Goal: Task Accomplishment & Management: Use online tool/utility

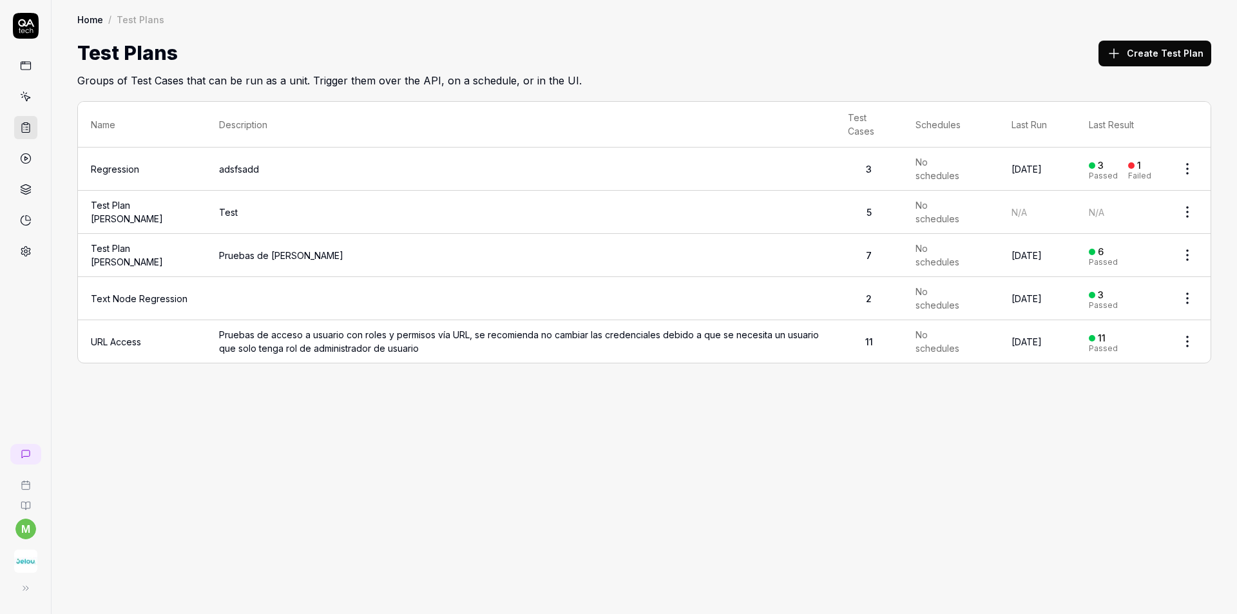
click at [23, 93] on icon at bounding box center [26, 97] width 12 height 12
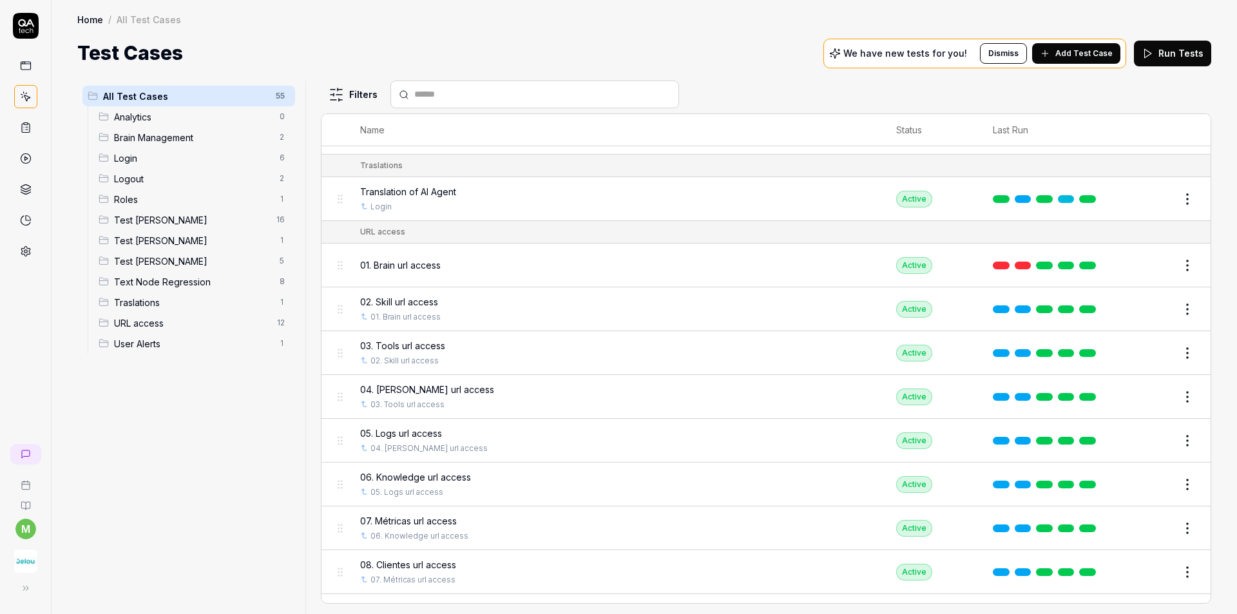
scroll to position [1942, 0]
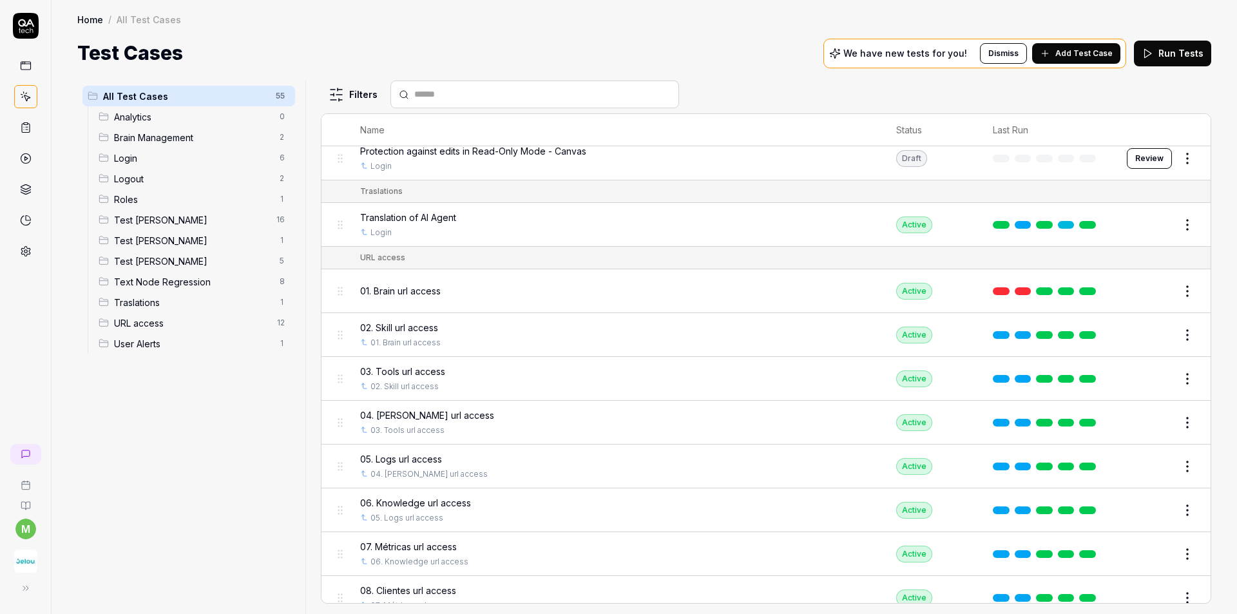
drag, startPoint x: 389, startPoint y: 301, endPoint x: 366, endPoint y: 301, distance: 23.2
click at [366, 301] on div "01. Brain url access" at bounding box center [615, 291] width 511 height 28
click at [1175, 293] on html "m Home / All Test Cases Home / All Test Cases Test Cases We have new tests for …" at bounding box center [618, 355] width 1237 height 710
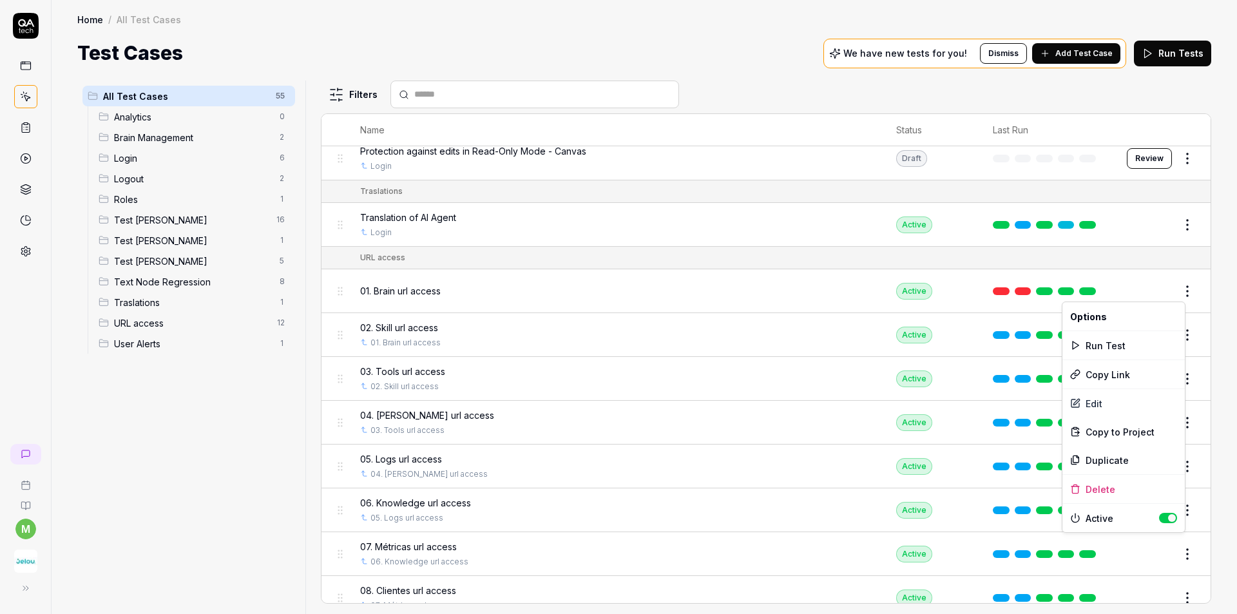
click at [758, 300] on html "m Home / All Test Cases Home / All Test Cases Test Cases We have new tests for …" at bounding box center [618, 355] width 1237 height 710
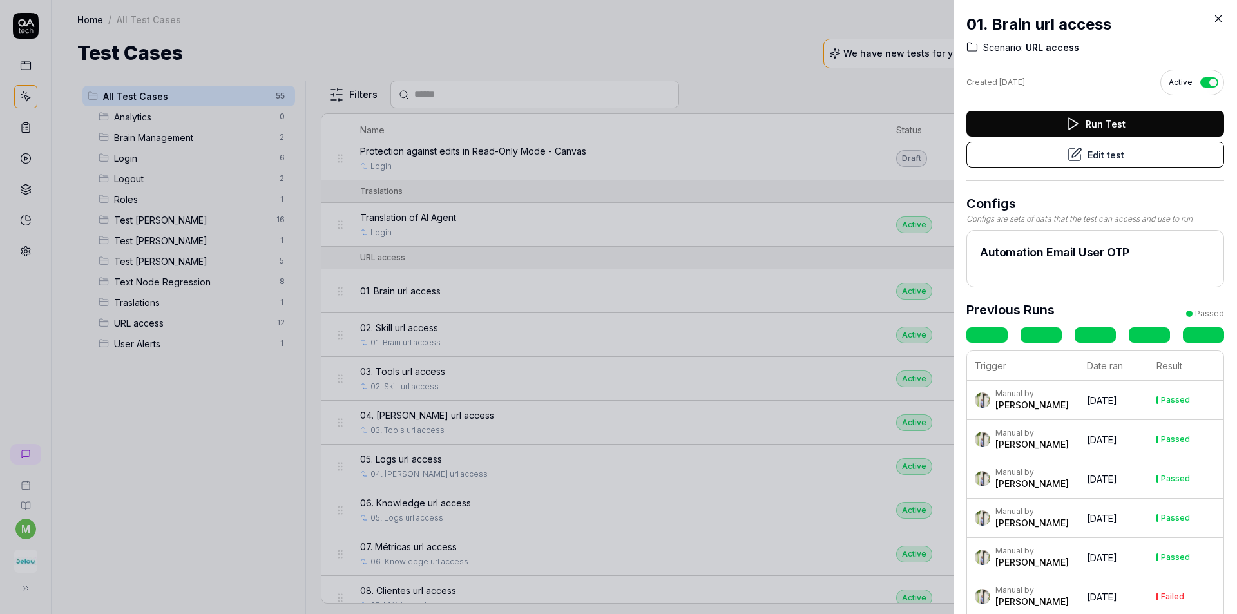
click at [1128, 158] on button "Edit test" at bounding box center [1095, 155] width 258 height 26
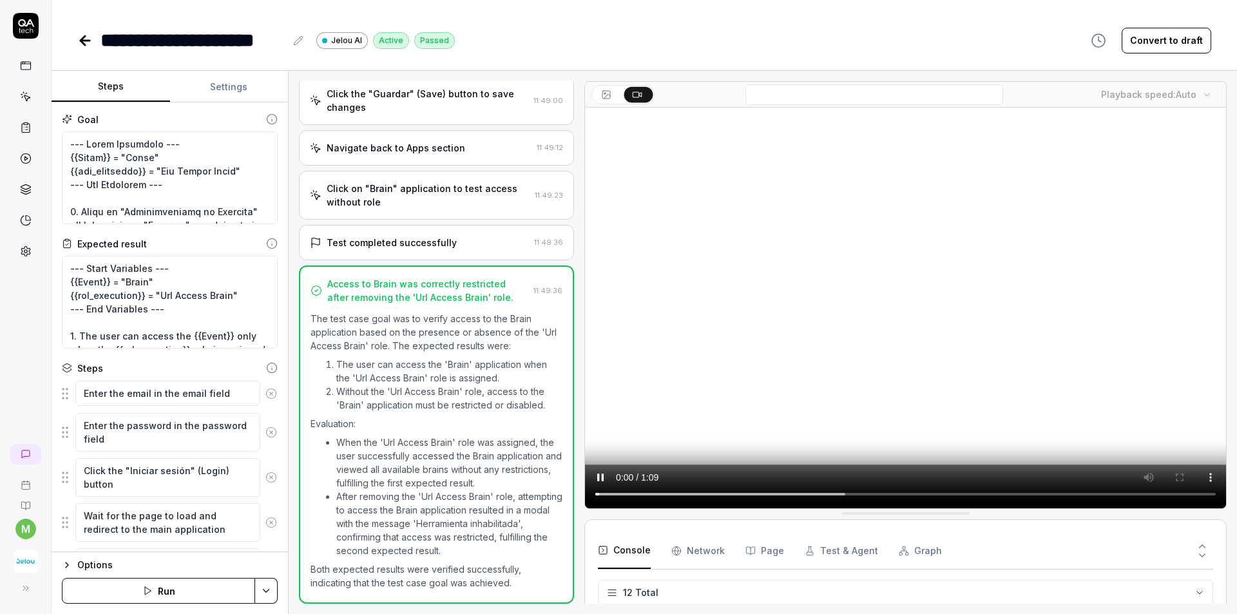
scroll to position [262, 0]
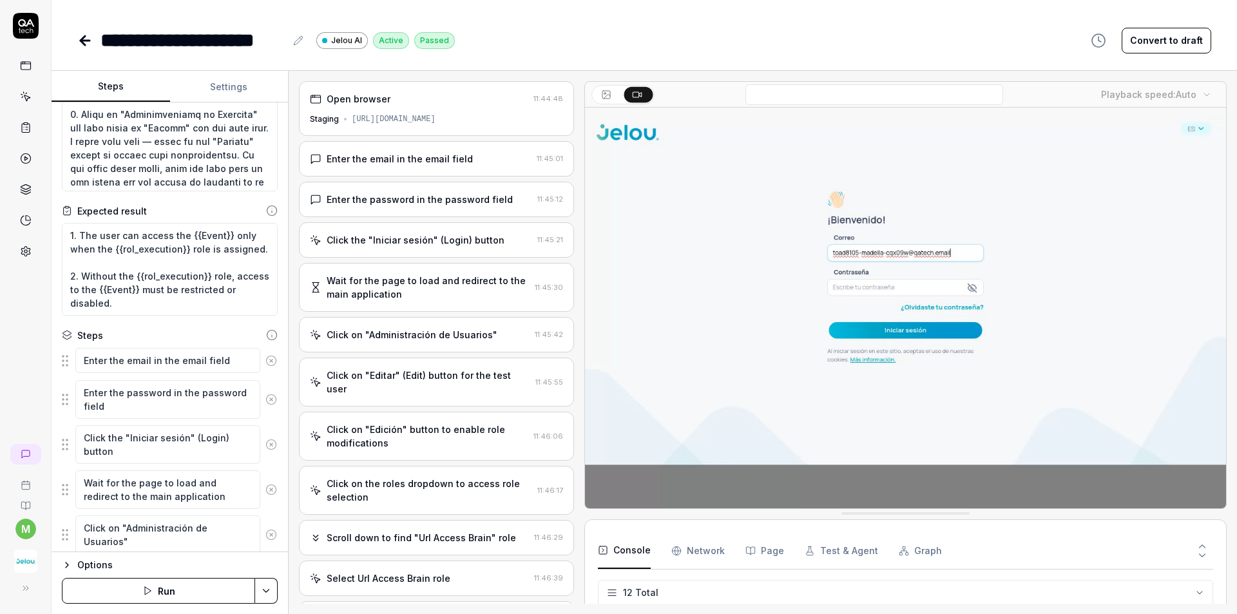
scroll to position [64, 0]
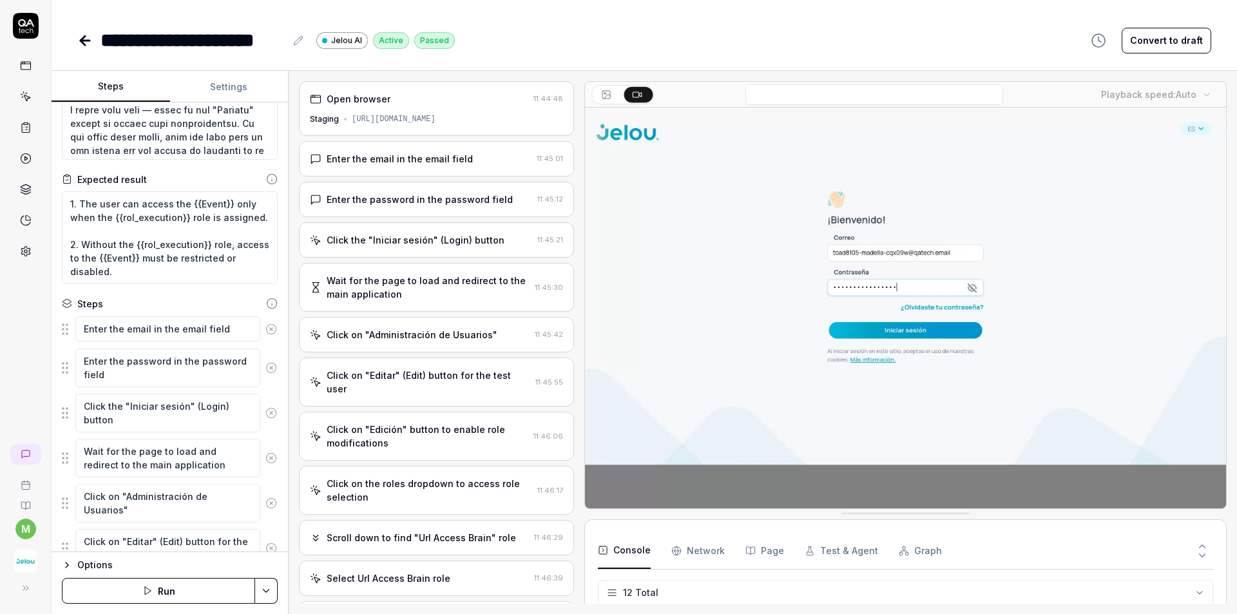
click at [84, 37] on icon at bounding box center [83, 40] width 5 height 9
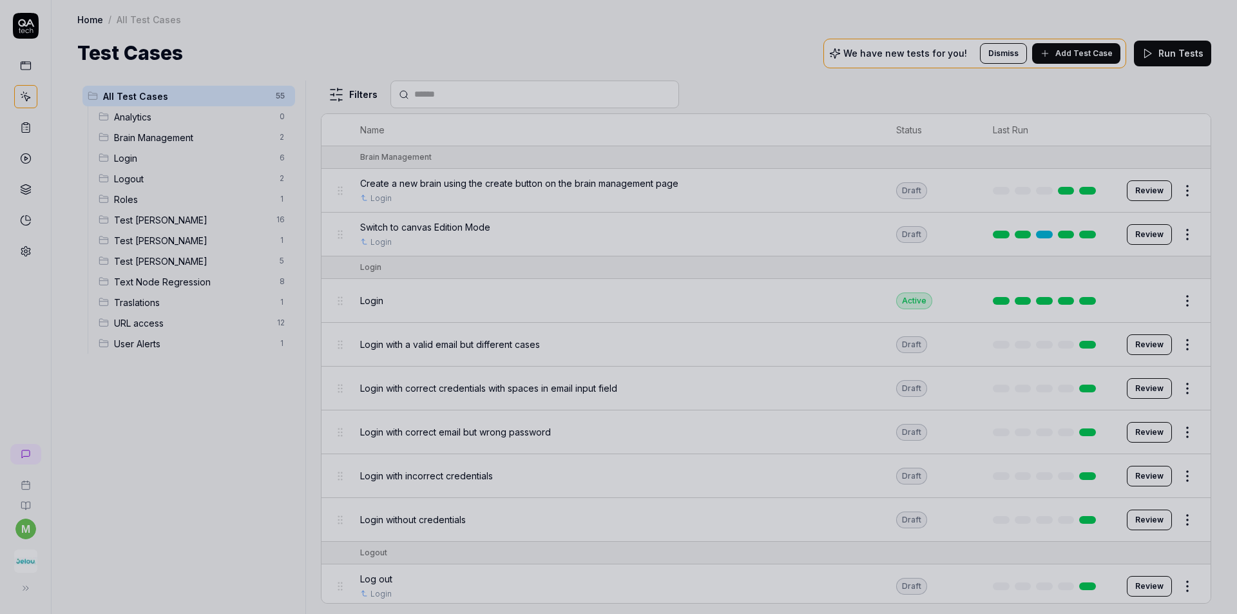
click at [167, 483] on div at bounding box center [618, 307] width 1237 height 614
click at [812, 46] on div at bounding box center [618, 307] width 1237 height 614
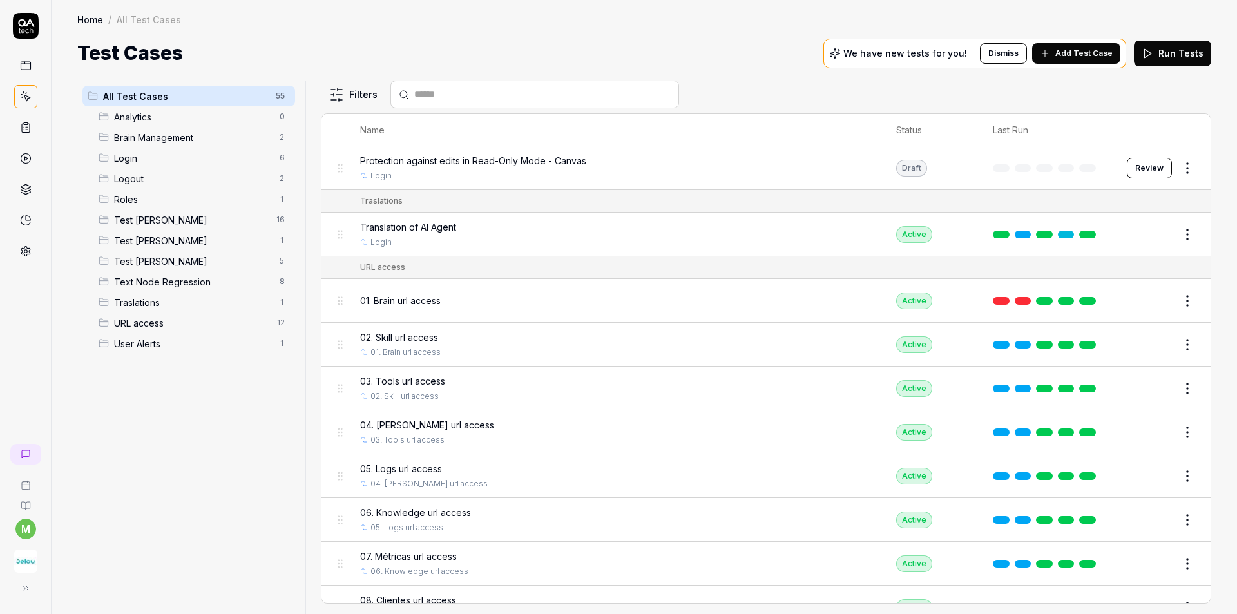
scroll to position [1997, 0]
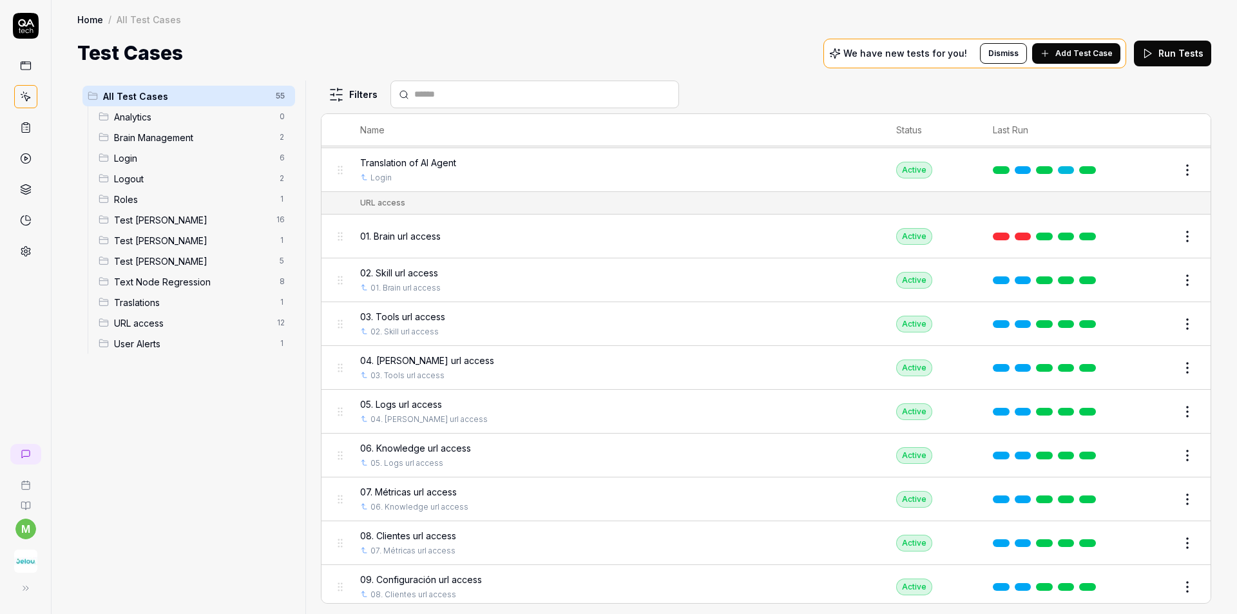
click at [1155, 283] on button "Edit" at bounding box center [1156, 280] width 31 height 21
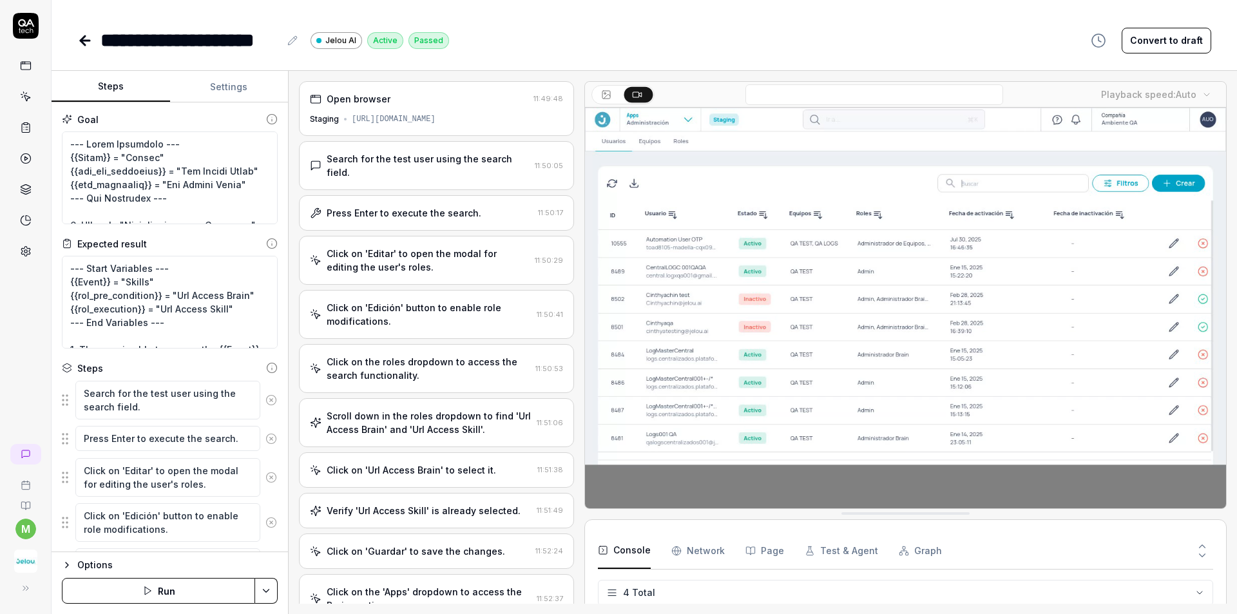
click at [419, 115] on div "[URL][DOMAIN_NAME]" at bounding box center [394, 119] width 84 height 12
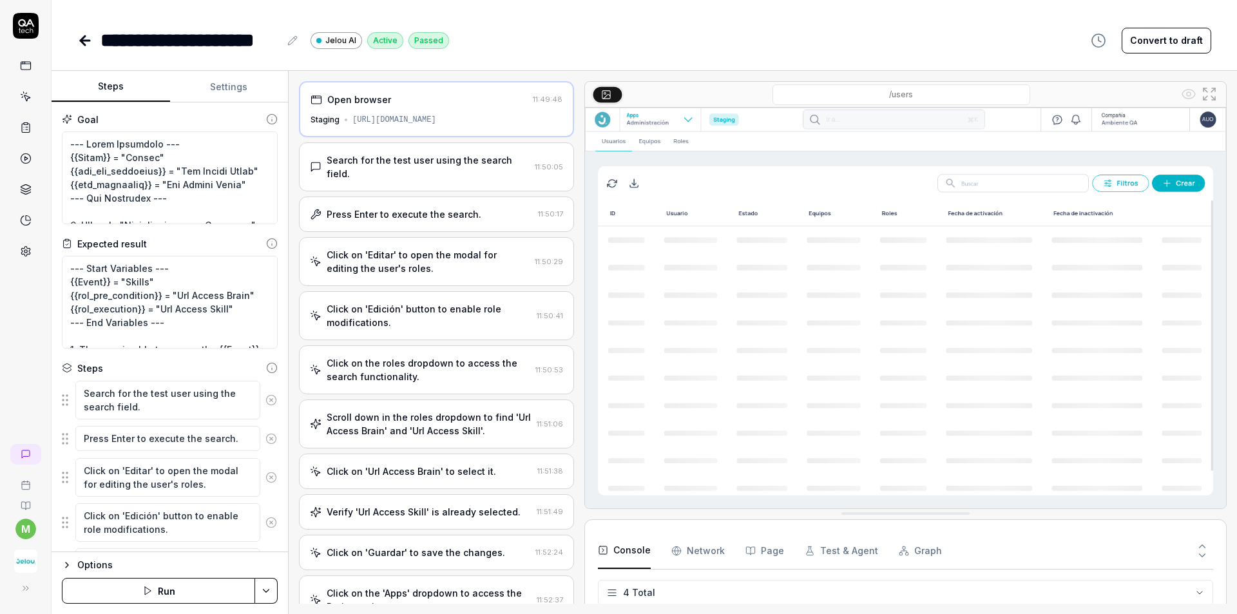
click at [435, 164] on div "Search for the test user using the search field." at bounding box center [428, 166] width 203 height 27
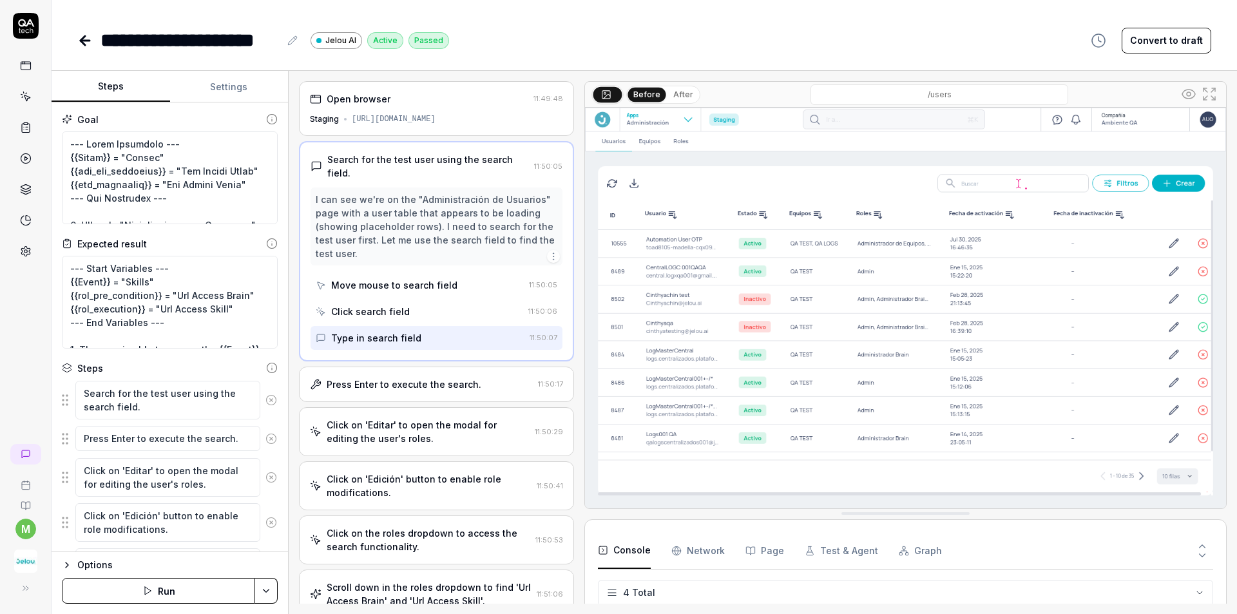
click at [673, 97] on button "After" at bounding box center [683, 95] width 30 height 14
click at [656, 93] on button "Before" at bounding box center [646, 95] width 37 height 14
click at [679, 91] on button "After" at bounding box center [683, 95] width 30 height 14
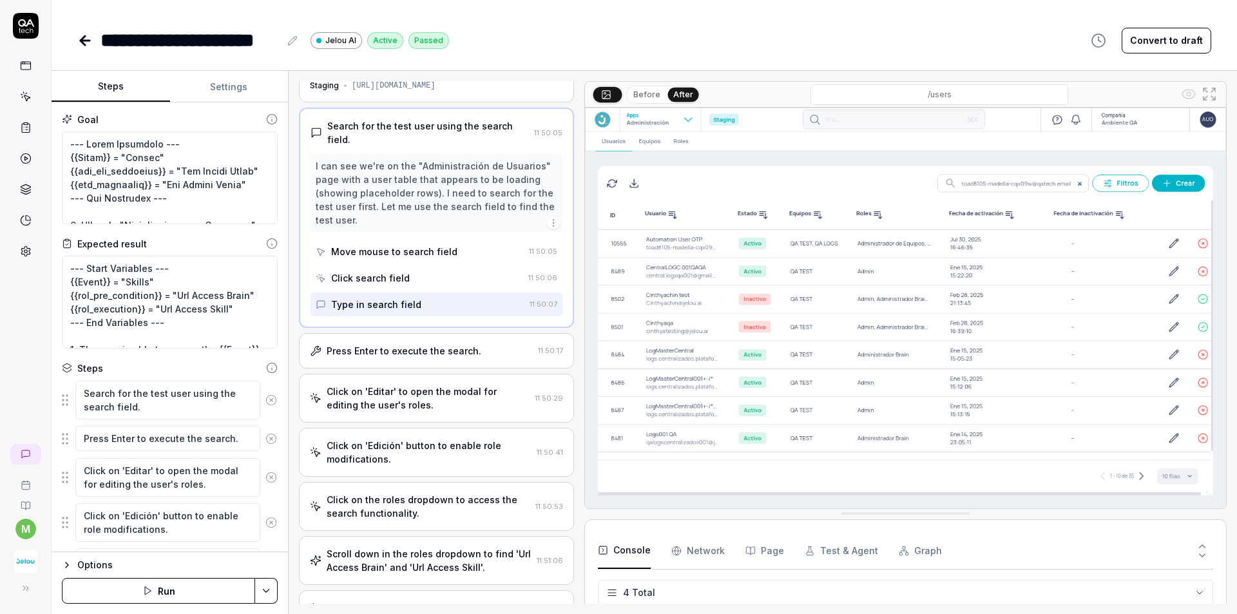
scroll to position [64, 0]
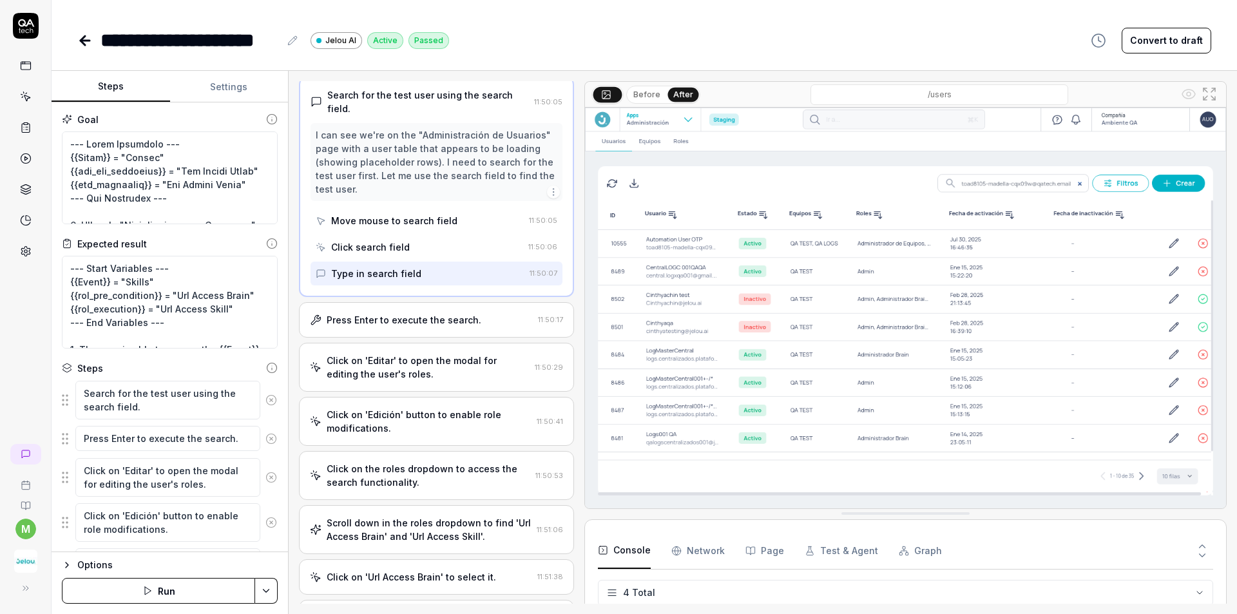
click at [403, 334] on div "Press Enter to execute the search. 11:50:17" at bounding box center [436, 319] width 275 height 35
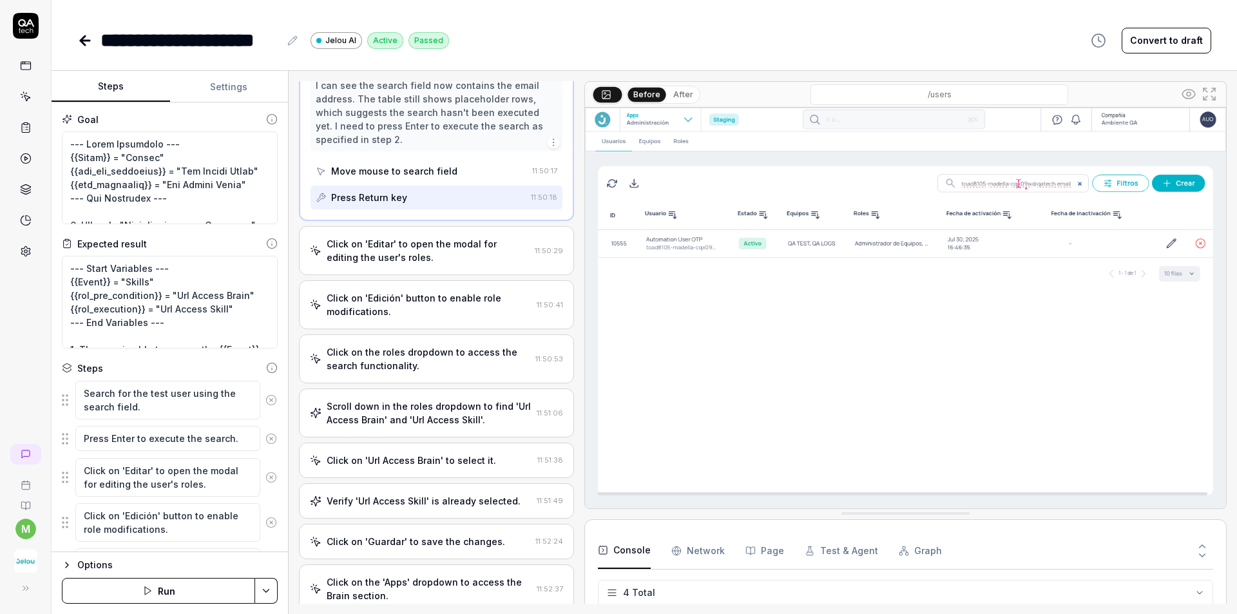
scroll to position [0, 0]
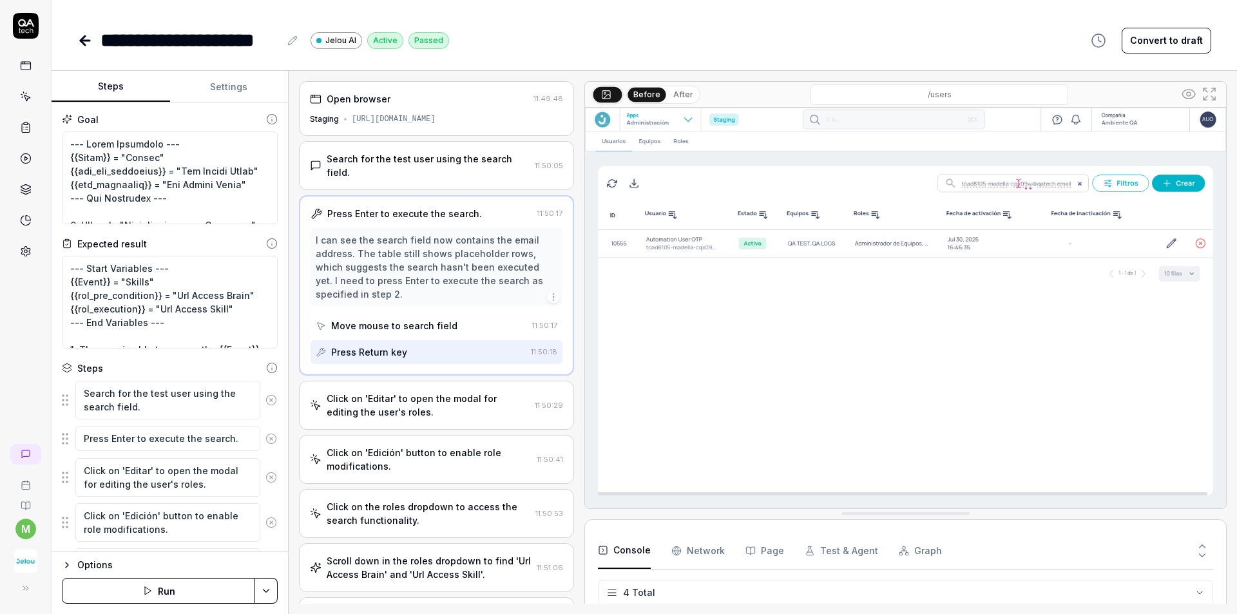
click at [489, 405] on div "Click on 'Editar' to open the modal for editing the user's roles." at bounding box center [428, 405] width 203 height 27
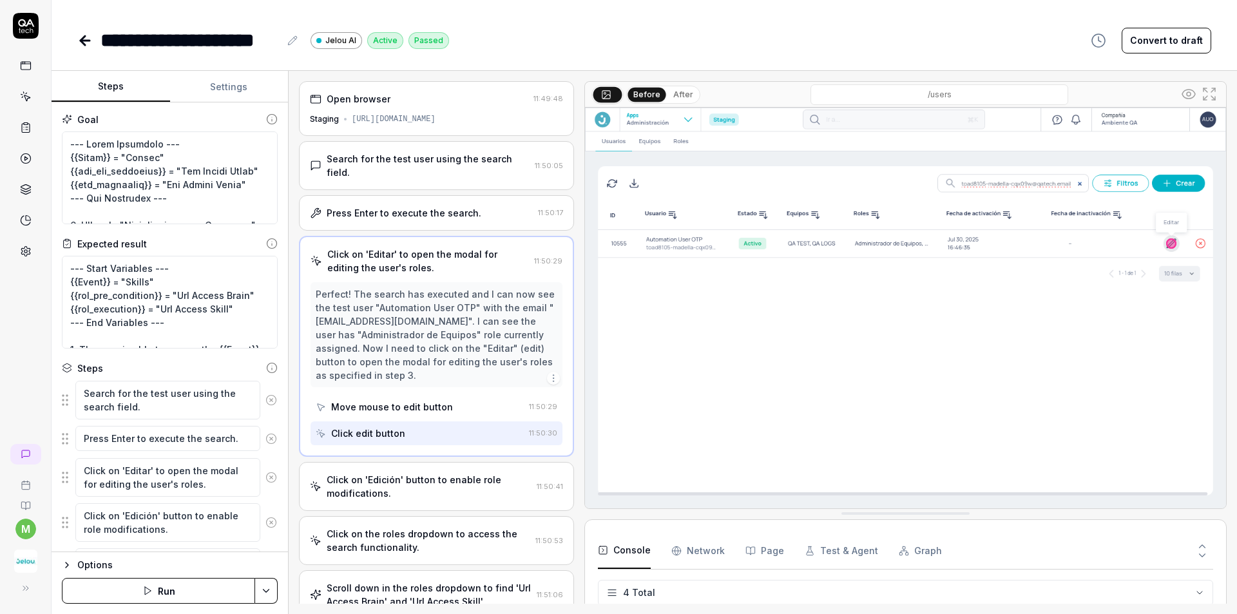
click at [689, 97] on button "After" at bounding box center [683, 95] width 30 height 14
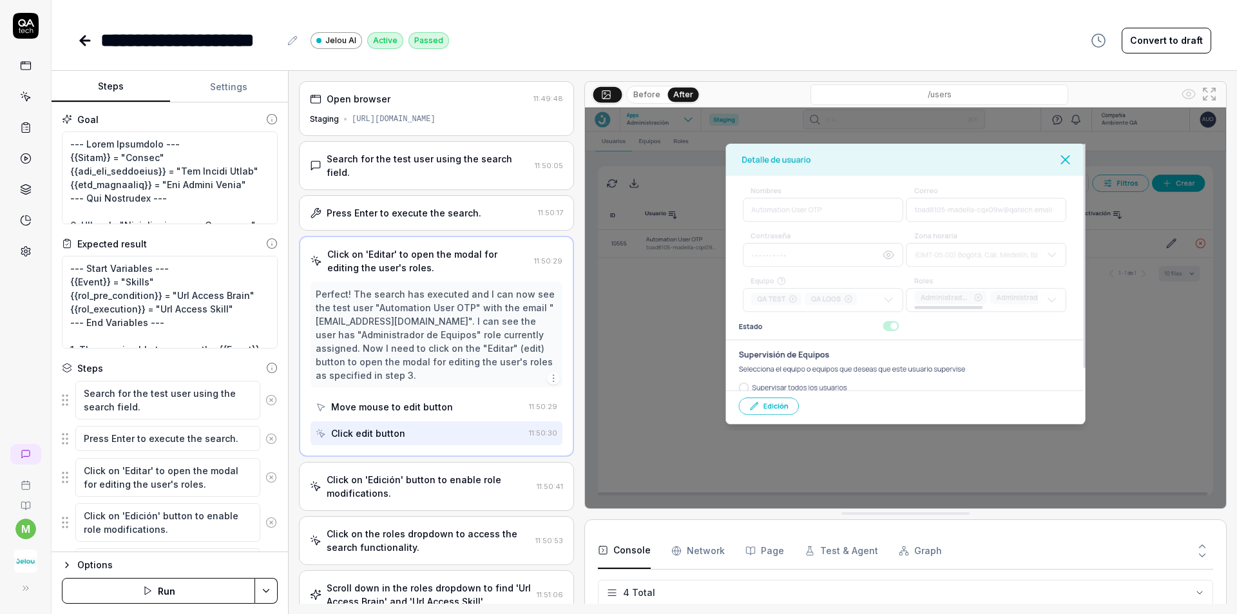
type textarea "*"
